Goal: Information Seeking & Learning: Learn about a topic

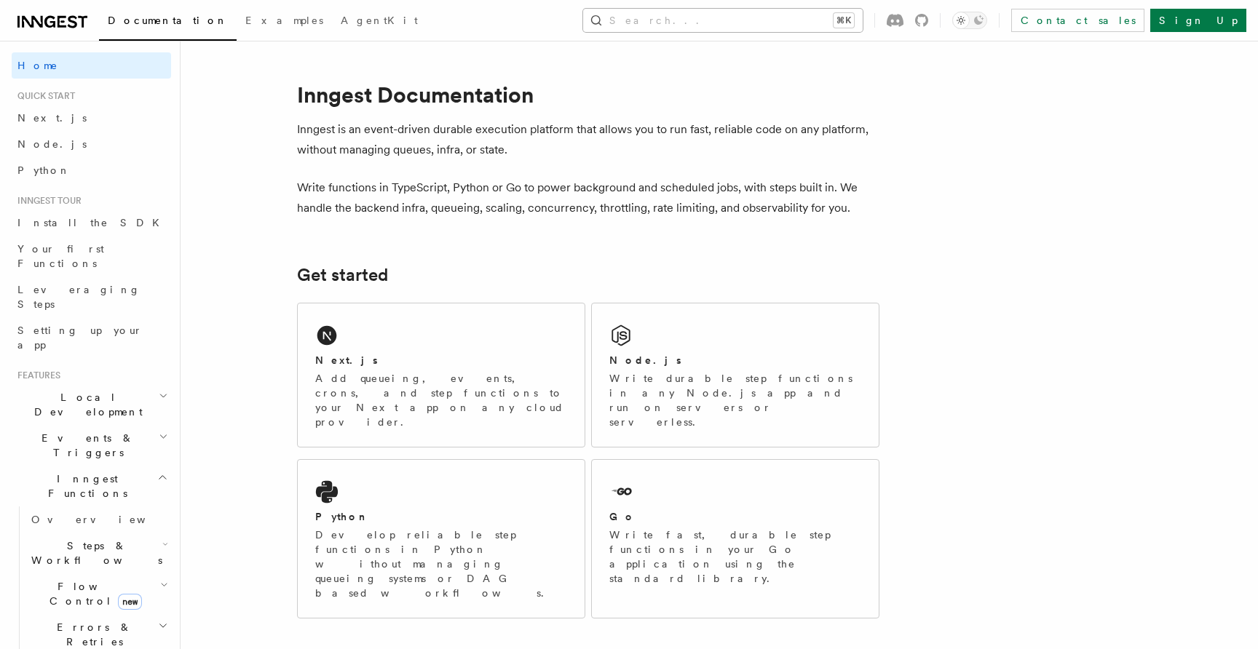
click at [739, 20] on button "Search... ⌘K" at bounding box center [723, 20] width 280 height 23
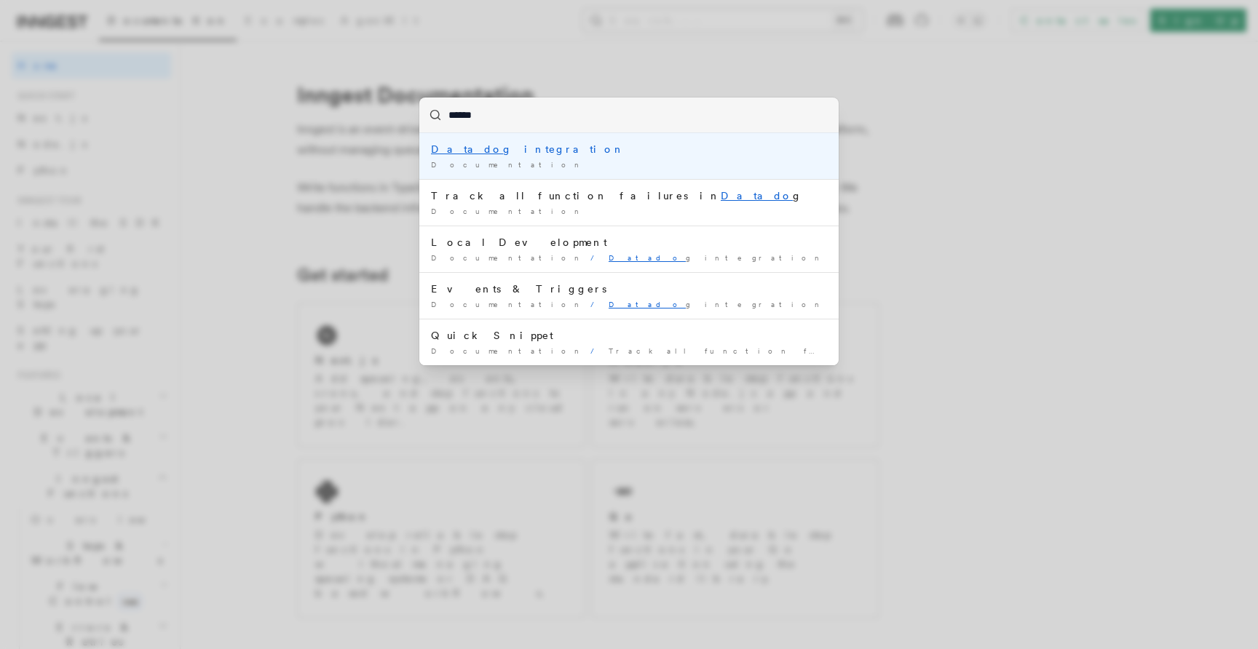
type input "*******"
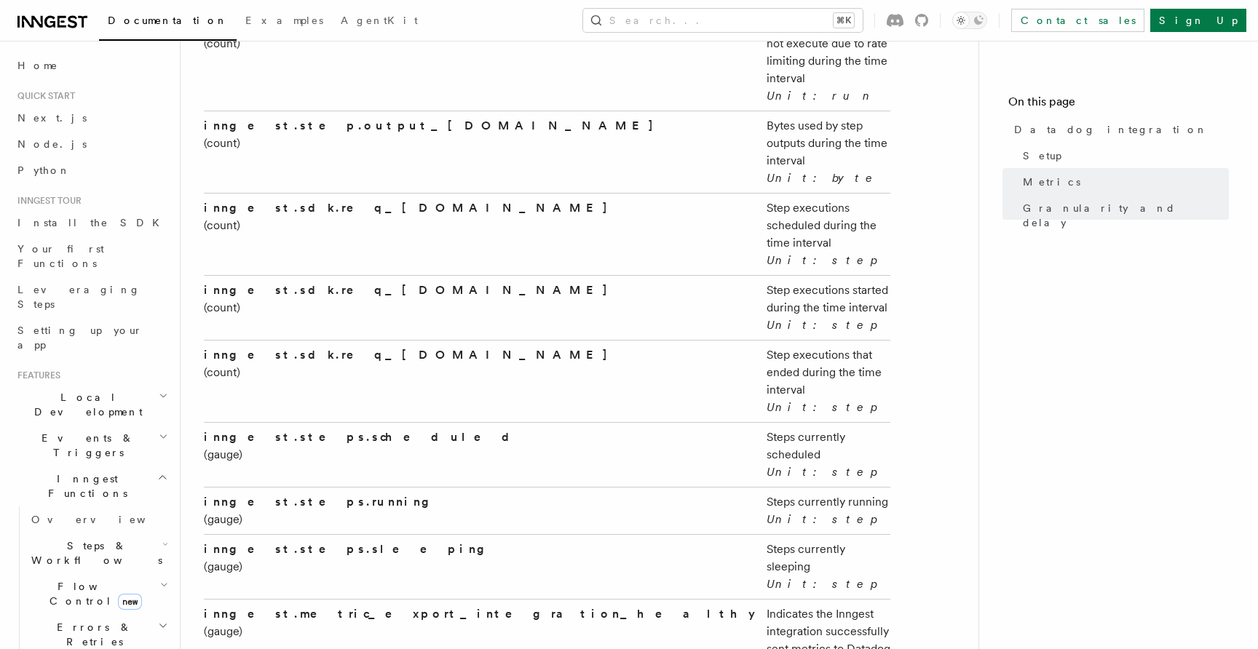
scroll to position [3040, 0]
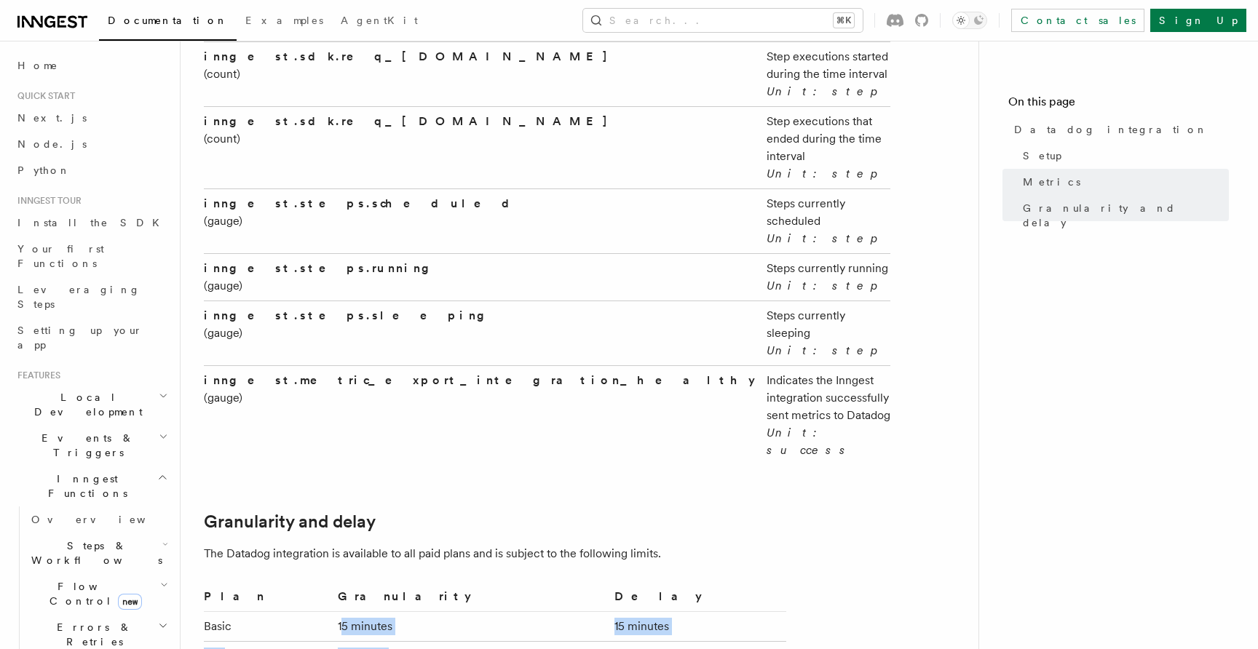
drag, startPoint x: 392, startPoint y: 279, endPoint x: 447, endPoint y: 320, distance: 68.1
click at [447, 612] on tbody "Basic 15 minutes 15 minutes Pro 5 minutes 5 minutes Enterprise 1 minute Immedia…" at bounding box center [495, 657] width 582 height 90
click at [448, 641] on td "5 minutes" at bounding box center [470, 656] width 277 height 30
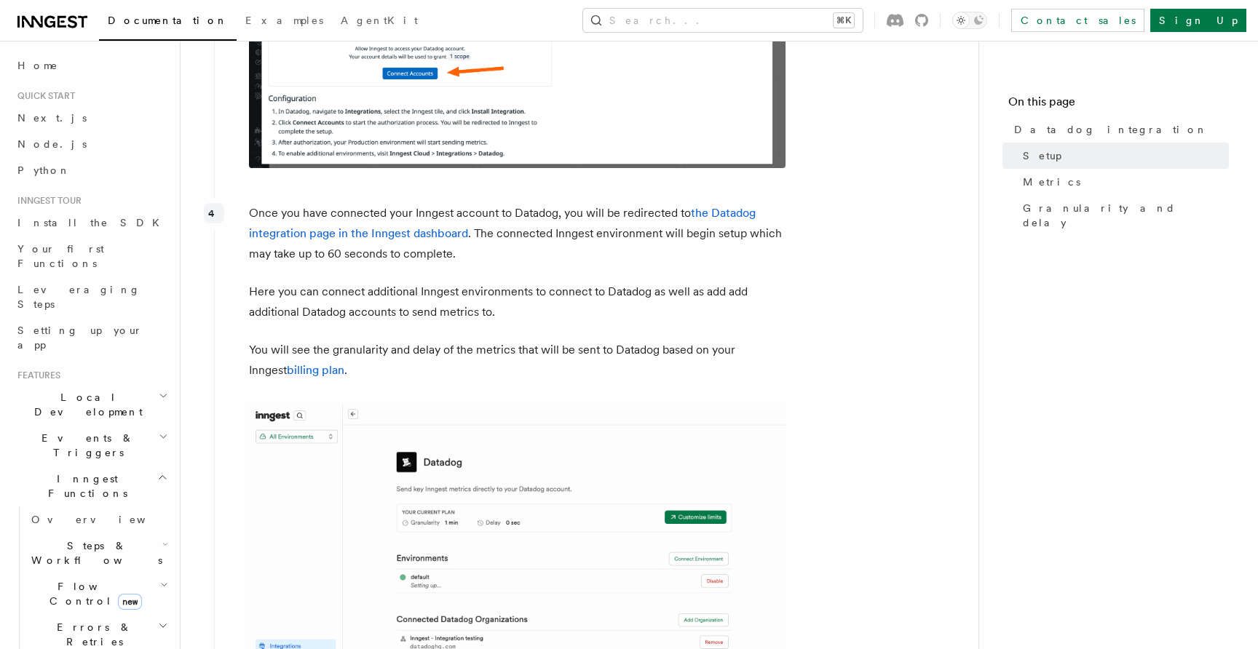
scroll to position [1434, 0]
click at [328, 202] on p "Once you have connected your Inngest account to Datadog, you will be redirected…" at bounding box center [517, 232] width 537 height 61
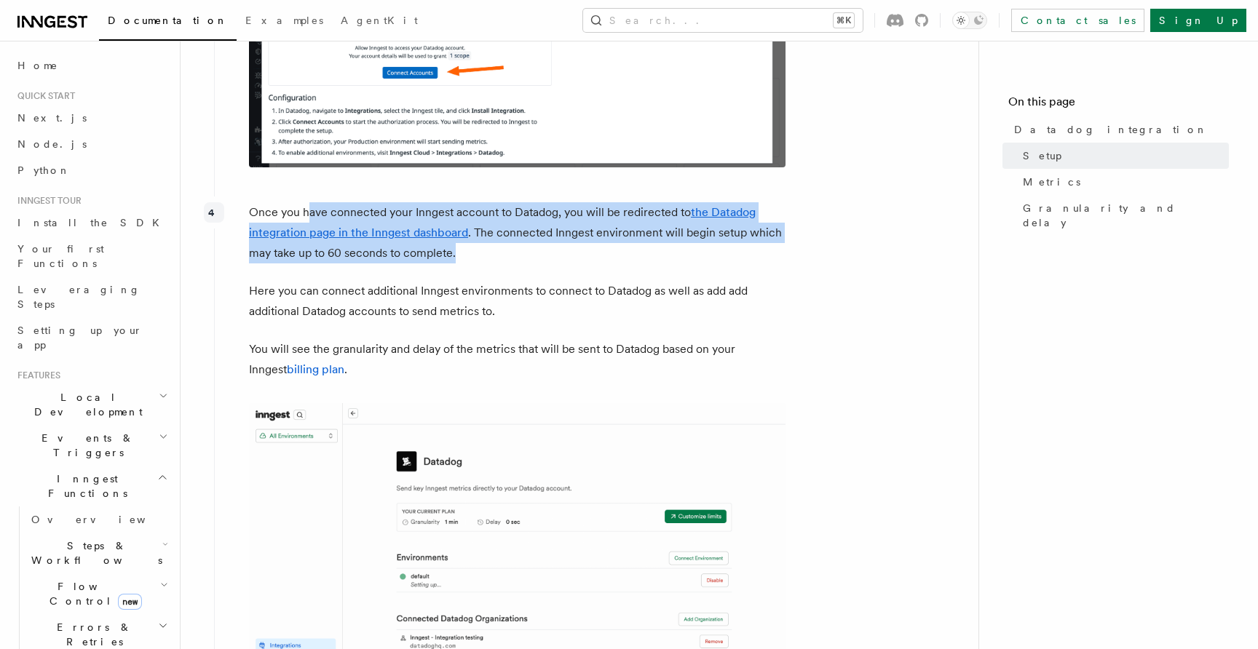
drag, startPoint x: 308, startPoint y: 203, endPoint x: 578, endPoint y: 240, distance: 272.7
click at [578, 240] on p "Once you have connected your Inngest account to Datadog, you will be redirected…" at bounding box center [517, 232] width 537 height 61
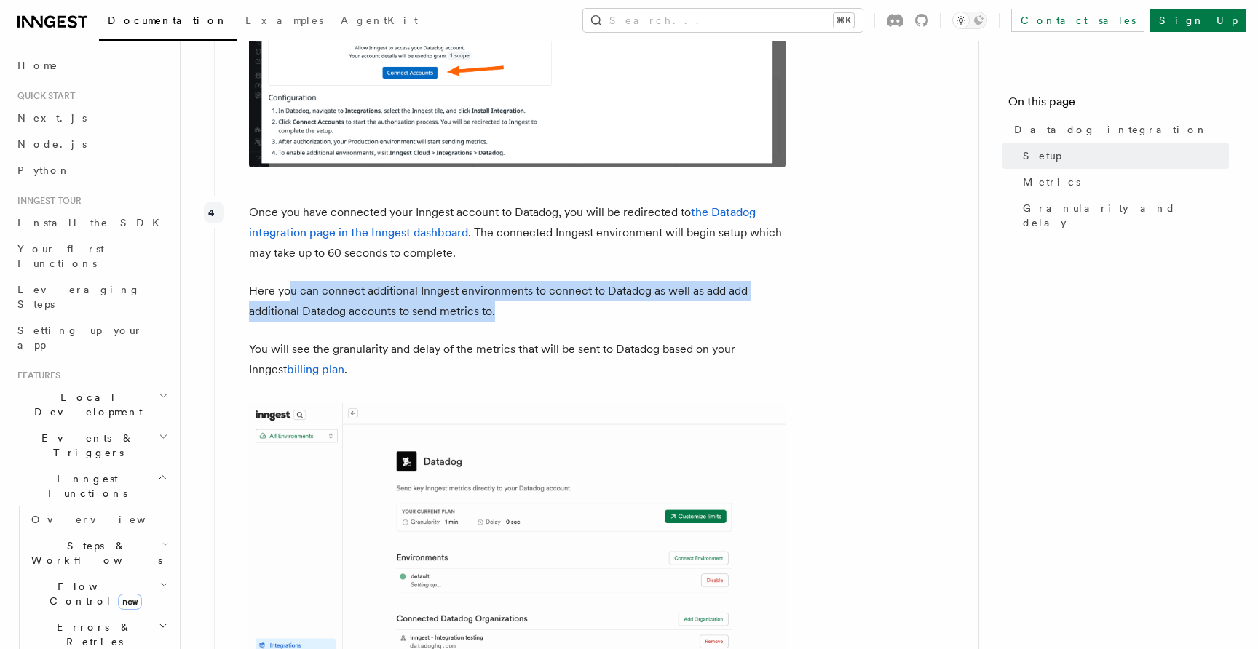
drag, startPoint x: 286, startPoint y: 276, endPoint x: 516, endPoint y: 288, distance: 230.4
click at [516, 288] on p "Here you can connect additional Inngest environments to connect to Datadog as w…" at bounding box center [517, 301] width 537 height 41
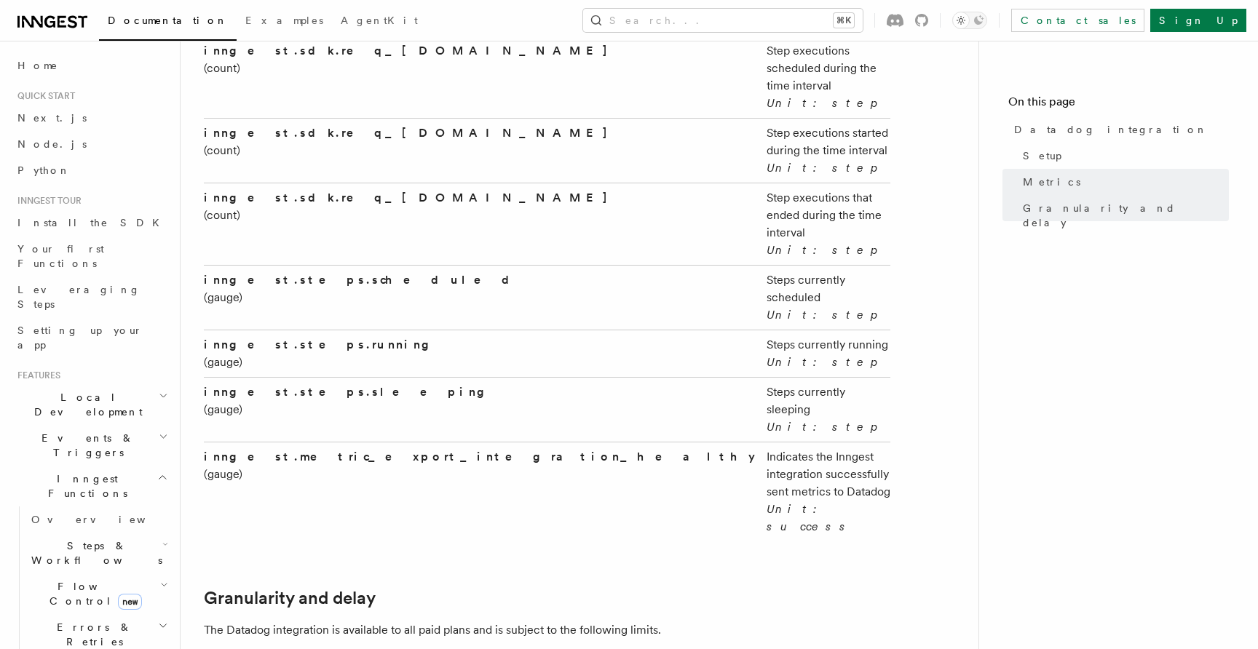
scroll to position [3040, 0]
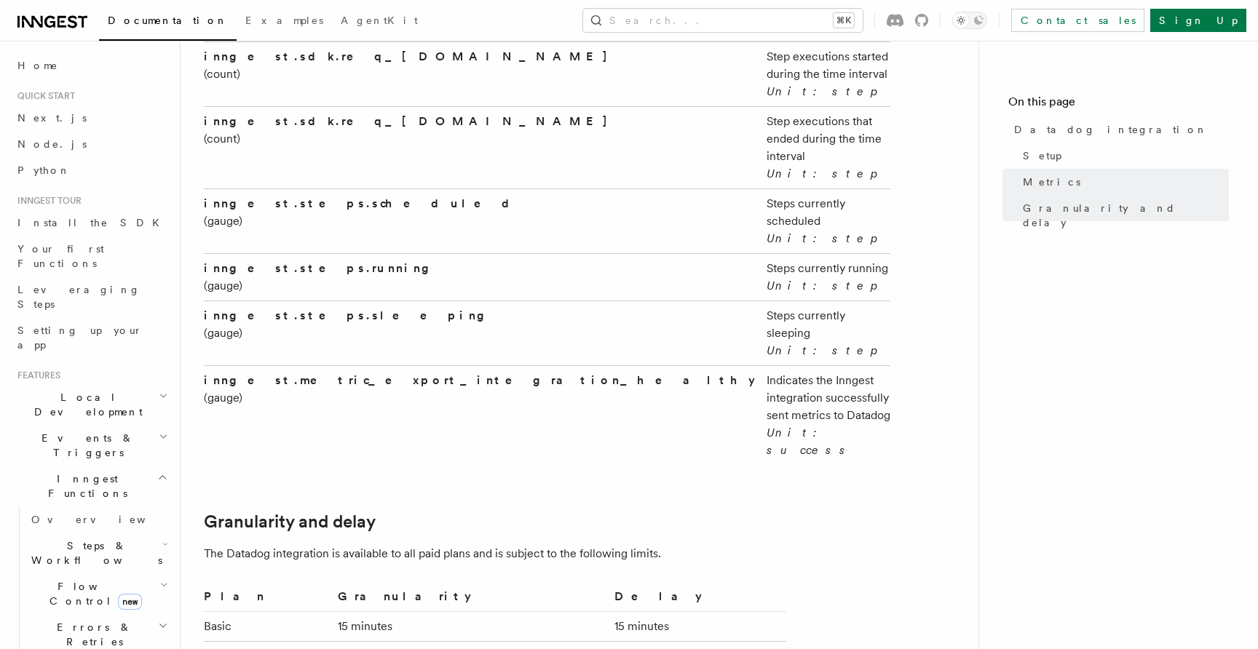
click at [416, 612] on td "15 minutes" at bounding box center [470, 627] width 277 height 30
drag, startPoint x: 446, startPoint y: 281, endPoint x: 373, endPoint y: 281, distance: 72.8
click at [373, 612] on tr "Basic 15 minutes 15 minutes" at bounding box center [495, 627] width 582 height 30
click at [300, 612] on td "Basic" at bounding box center [268, 627] width 128 height 30
drag, startPoint x: 371, startPoint y: 286, endPoint x: 459, endPoint y: 314, distance: 91.6
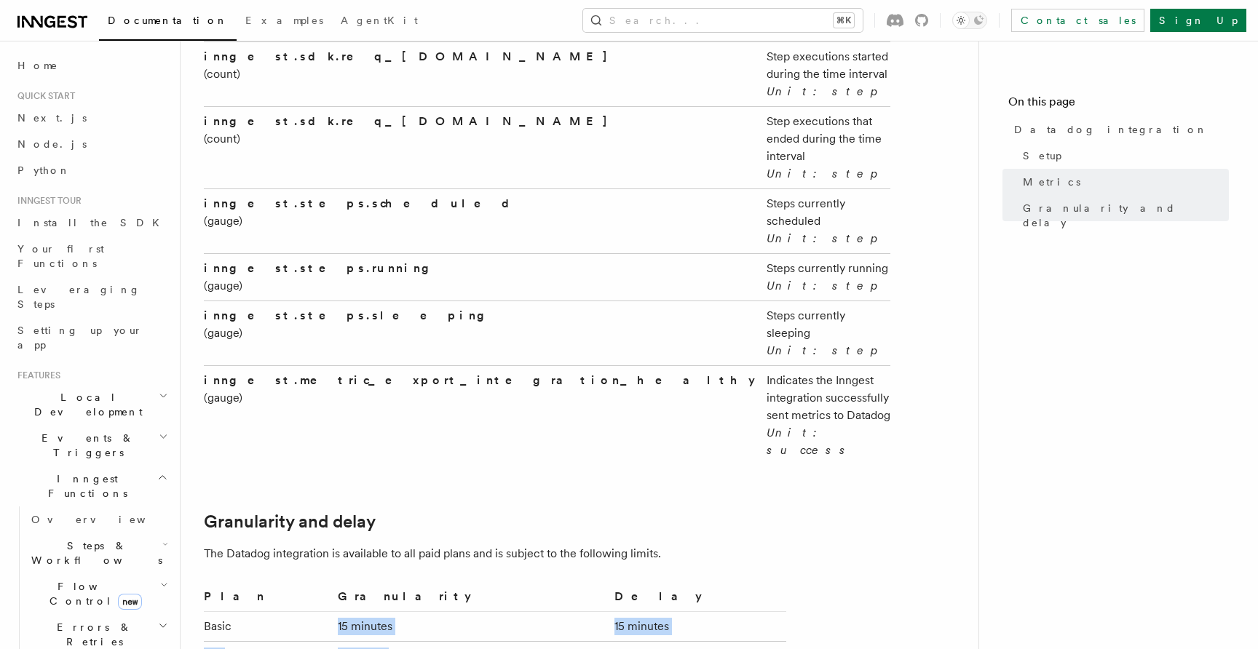
click at [458, 612] on tbody "Basic 15 minutes 15 minutes Pro 5 minutes 5 minutes Enterprise 1 minute Immedia…" at bounding box center [495, 657] width 582 height 90
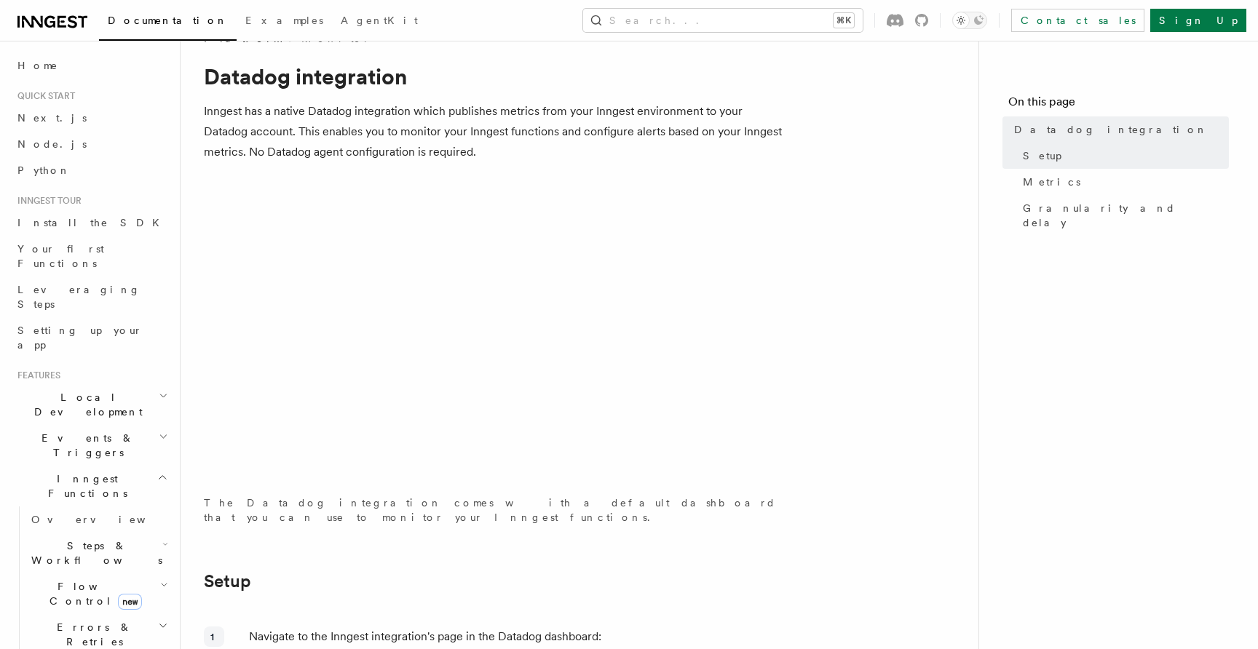
scroll to position [32, 0]
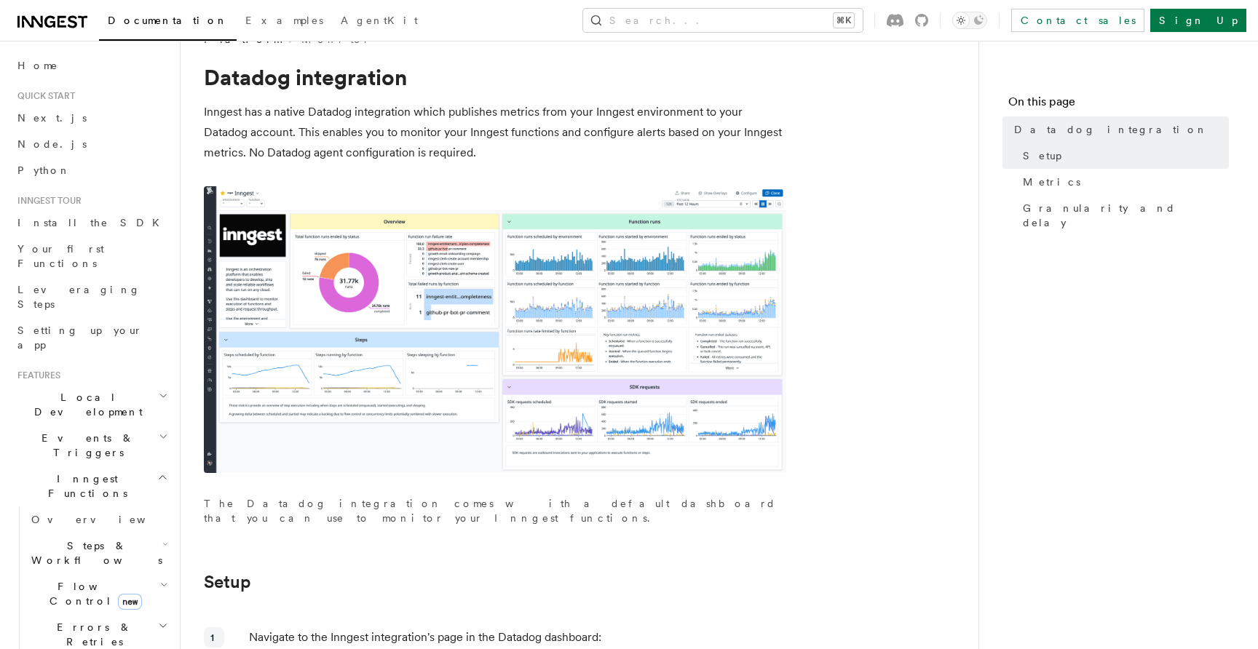
click at [628, 365] on img at bounding box center [495, 329] width 582 height 287
click at [393, 441] on img at bounding box center [495, 329] width 582 height 287
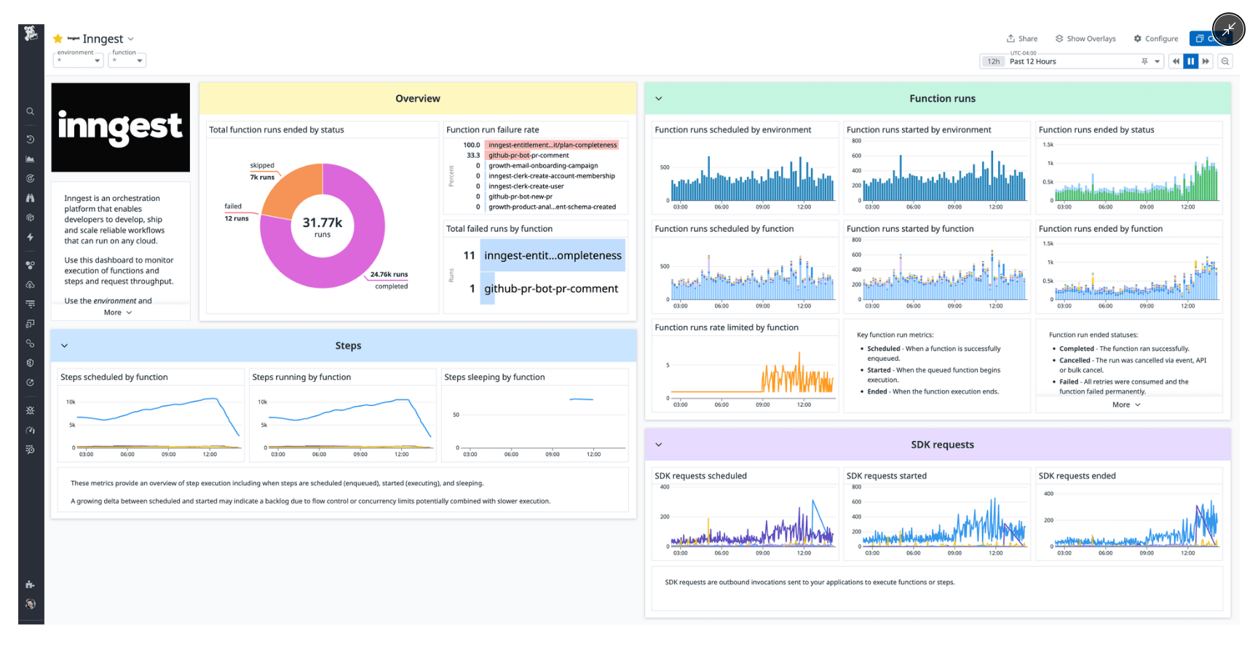
click at [730, 306] on img at bounding box center [629, 324] width 1222 height 601
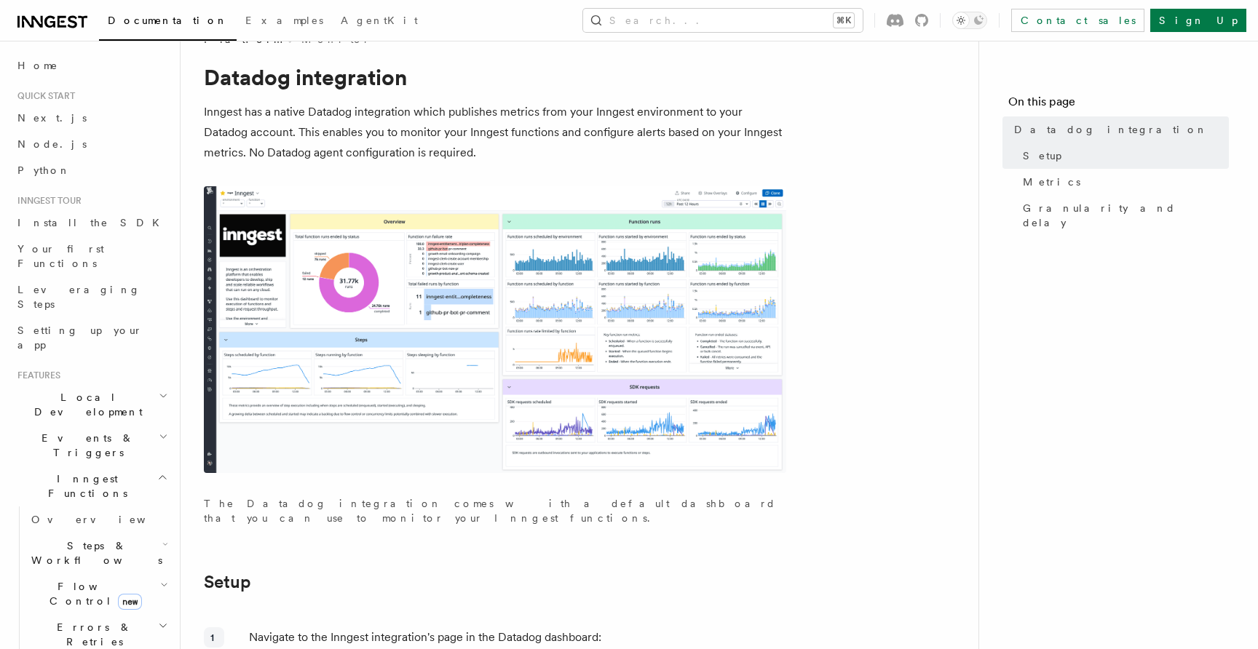
click at [726, 304] on img at bounding box center [495, 329] width 582 height 287
